Goal: Task Accomplishment & Management: Use online tool/utility

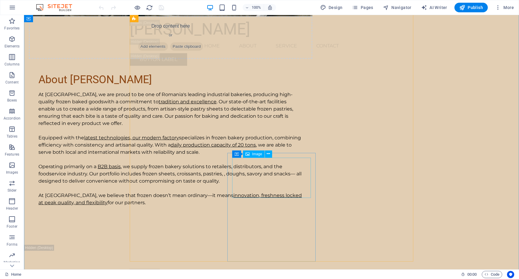
scroll to position [1645, 0]
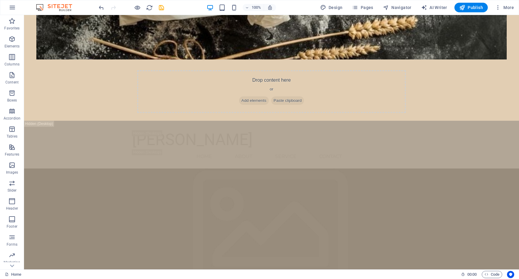
scroll to position [457, 0]
